Goal: Use online tool/utility: Use online tool/utility

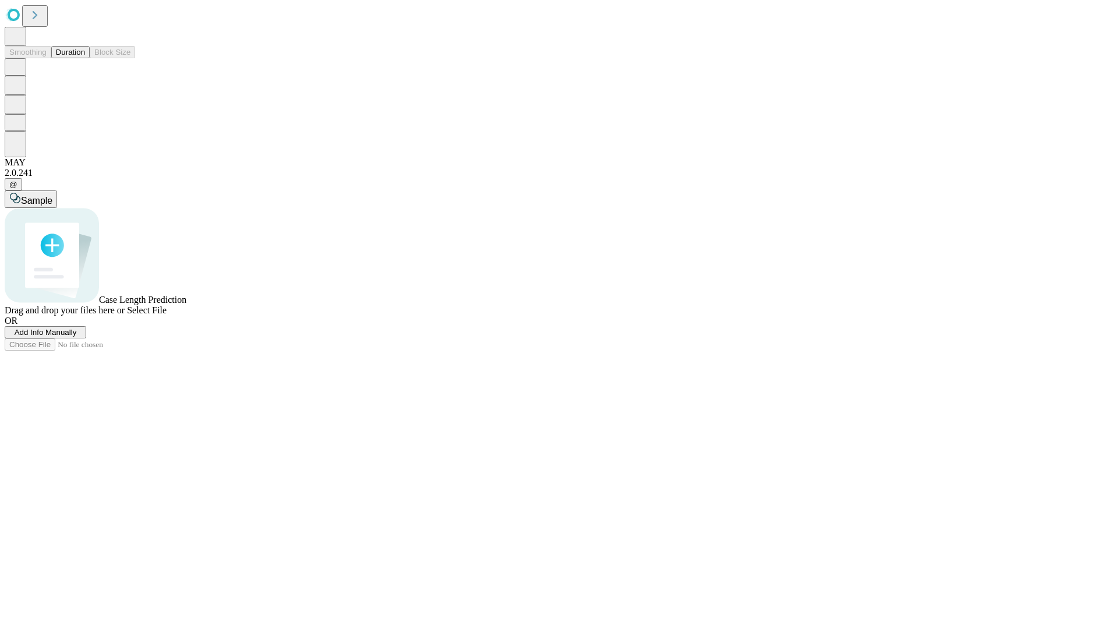
click at [85, 58] on button "Duration" at bounding box center [70, 52] width 38 height 12
click at [167, 315] on span "Select File" at bounding box center [147, 310] width 40 height 10
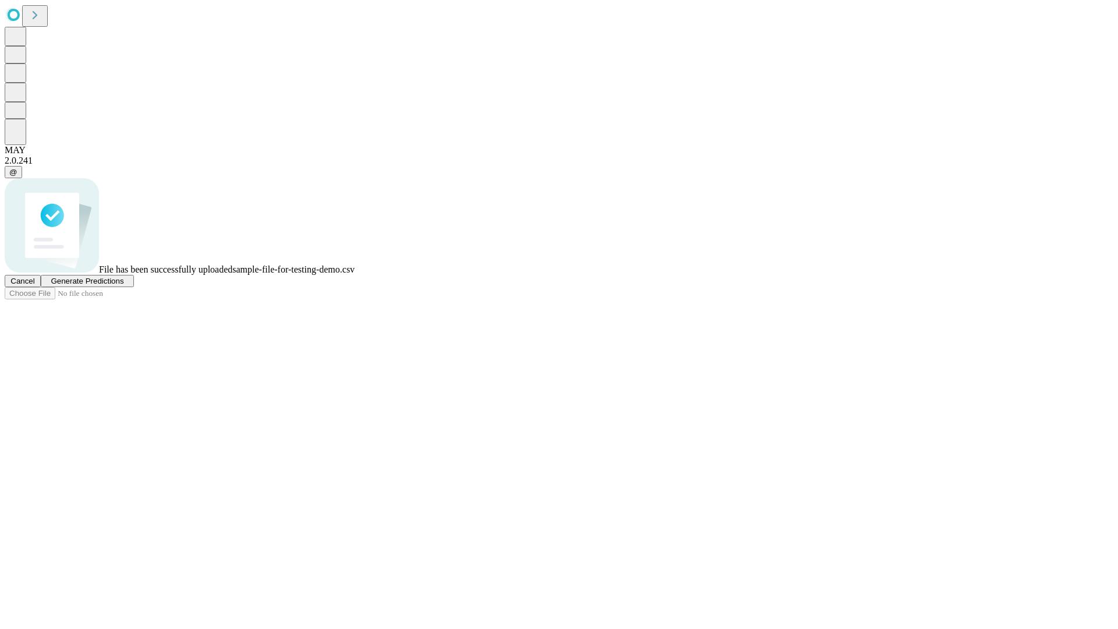
click at [123, 285] on span "Generate Predictions" at bounding box center [87, 281] width 73 height 9
